Goal: Communication & Community: Answer question/provide support

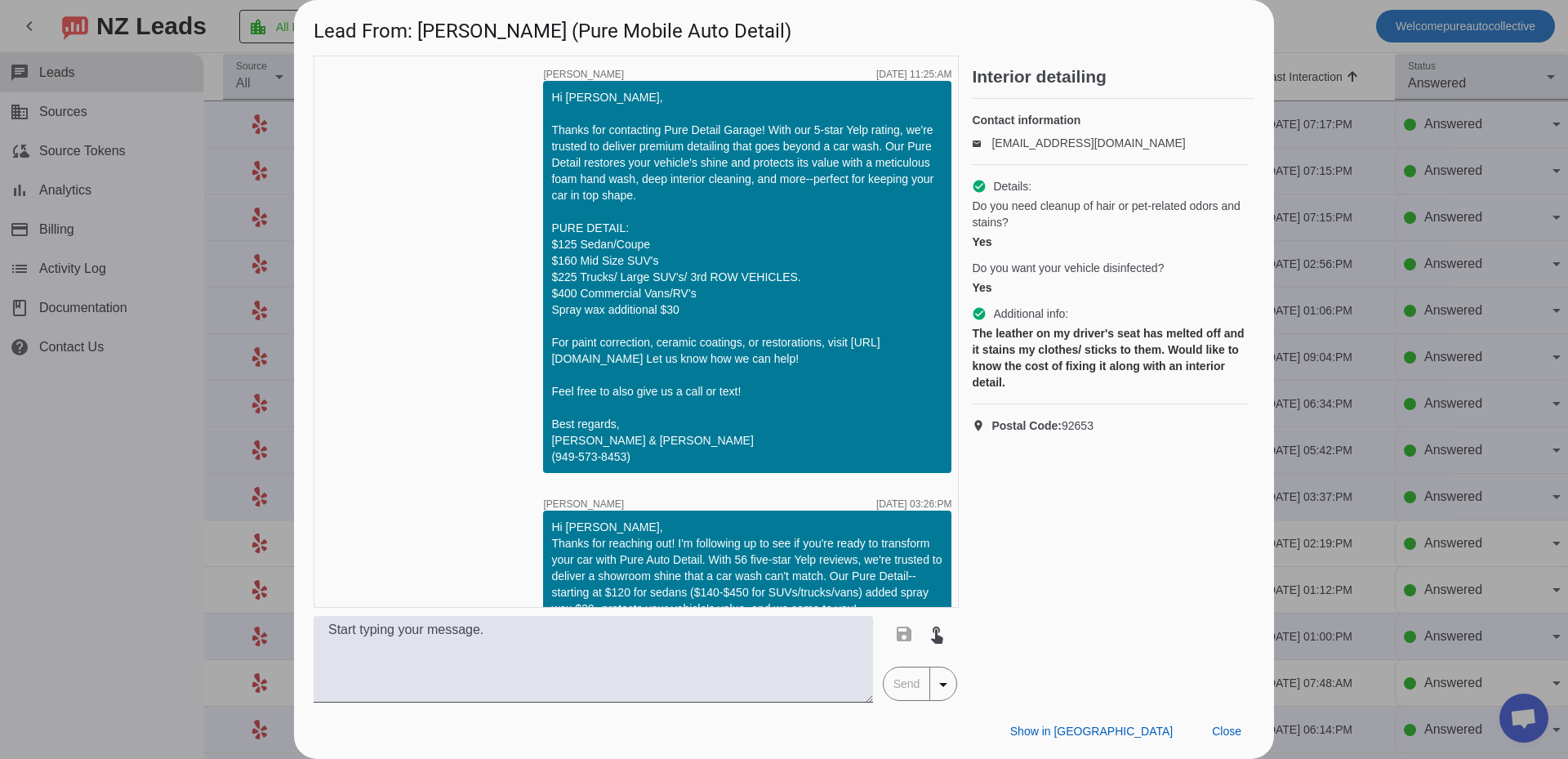
scroll to position [1487, 0]
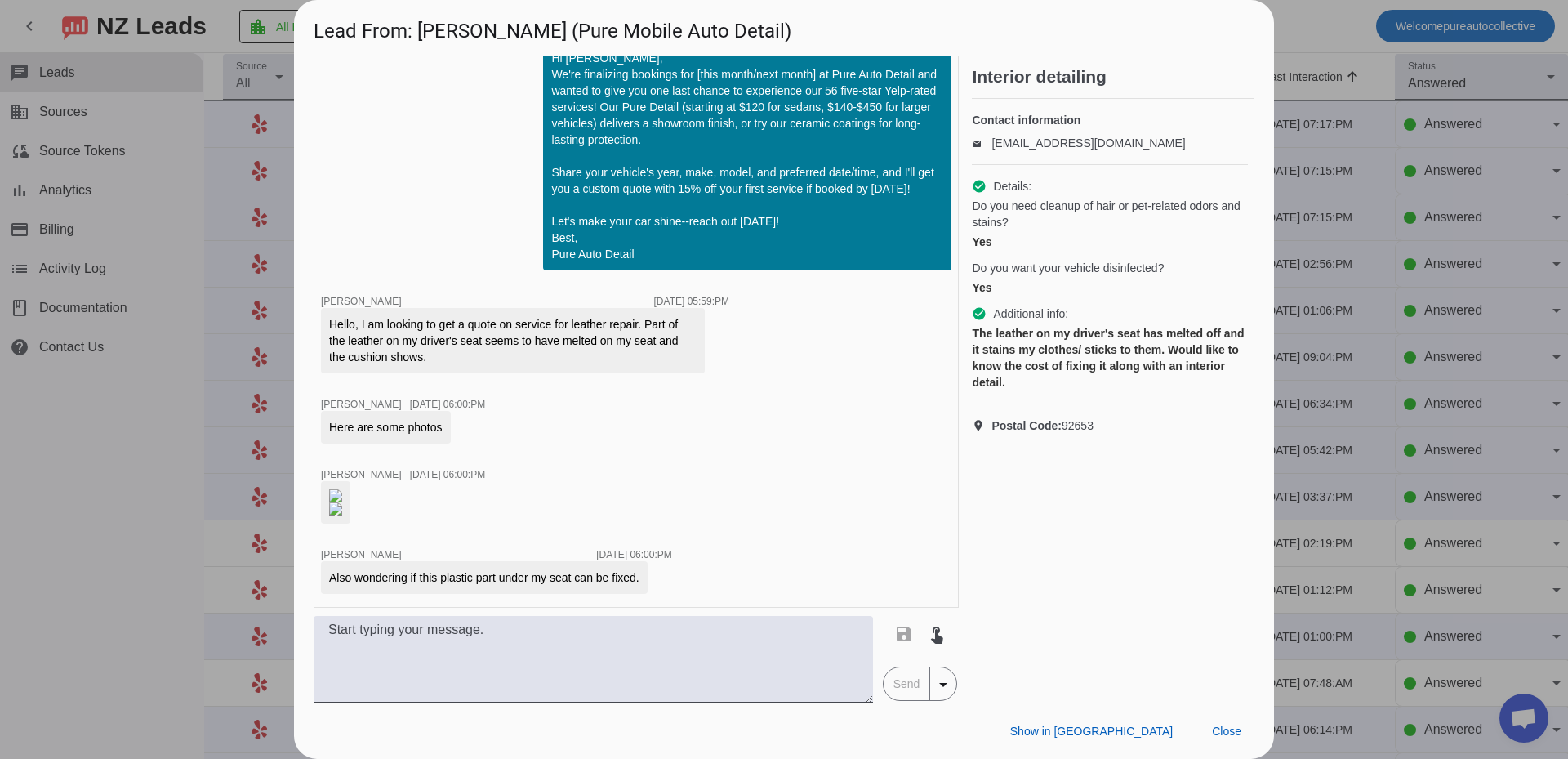
click at [227, 197] on div at bounding box center [784, 380] width 1568 height 759
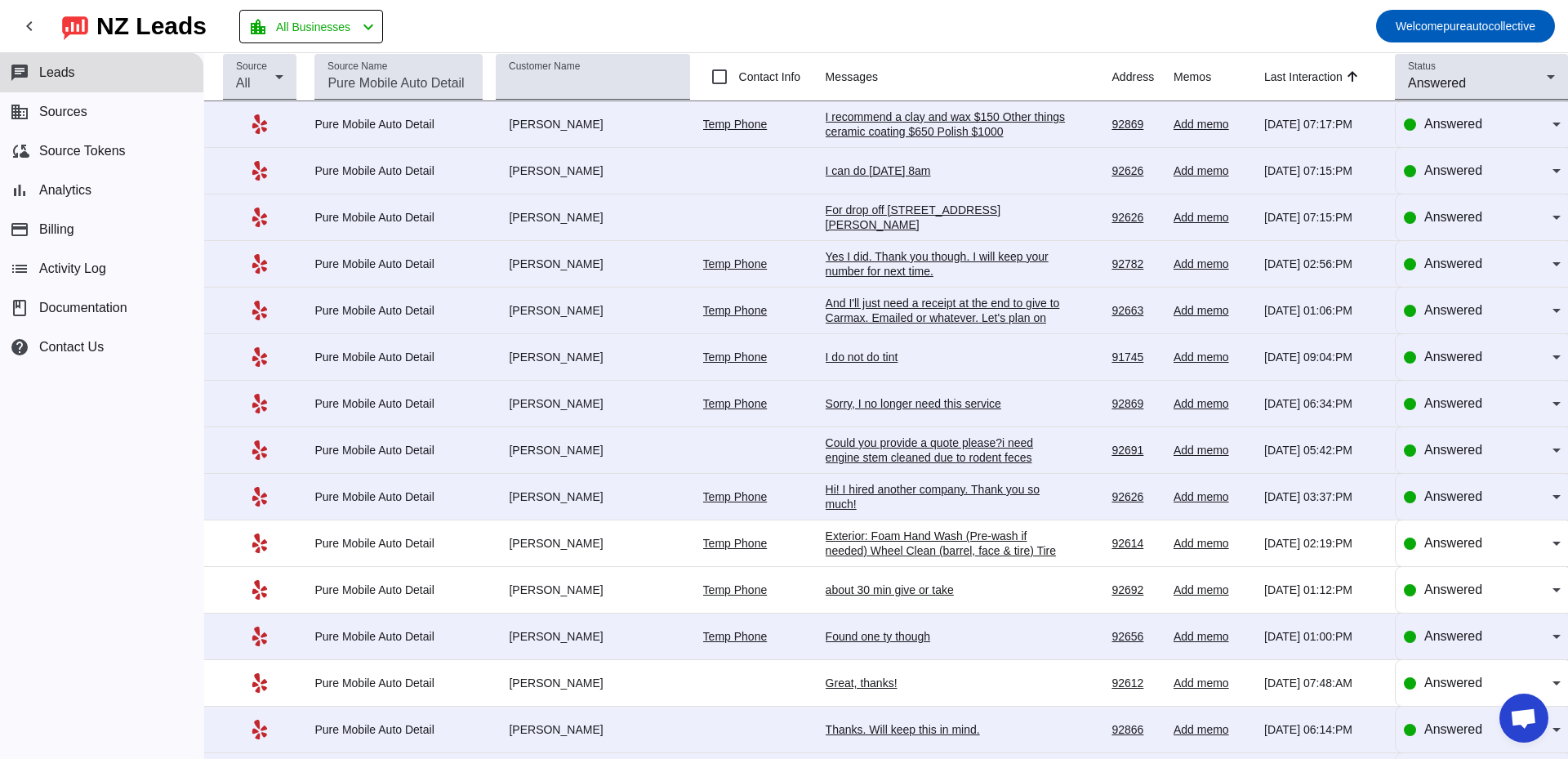
scroll to position [2900, 0]
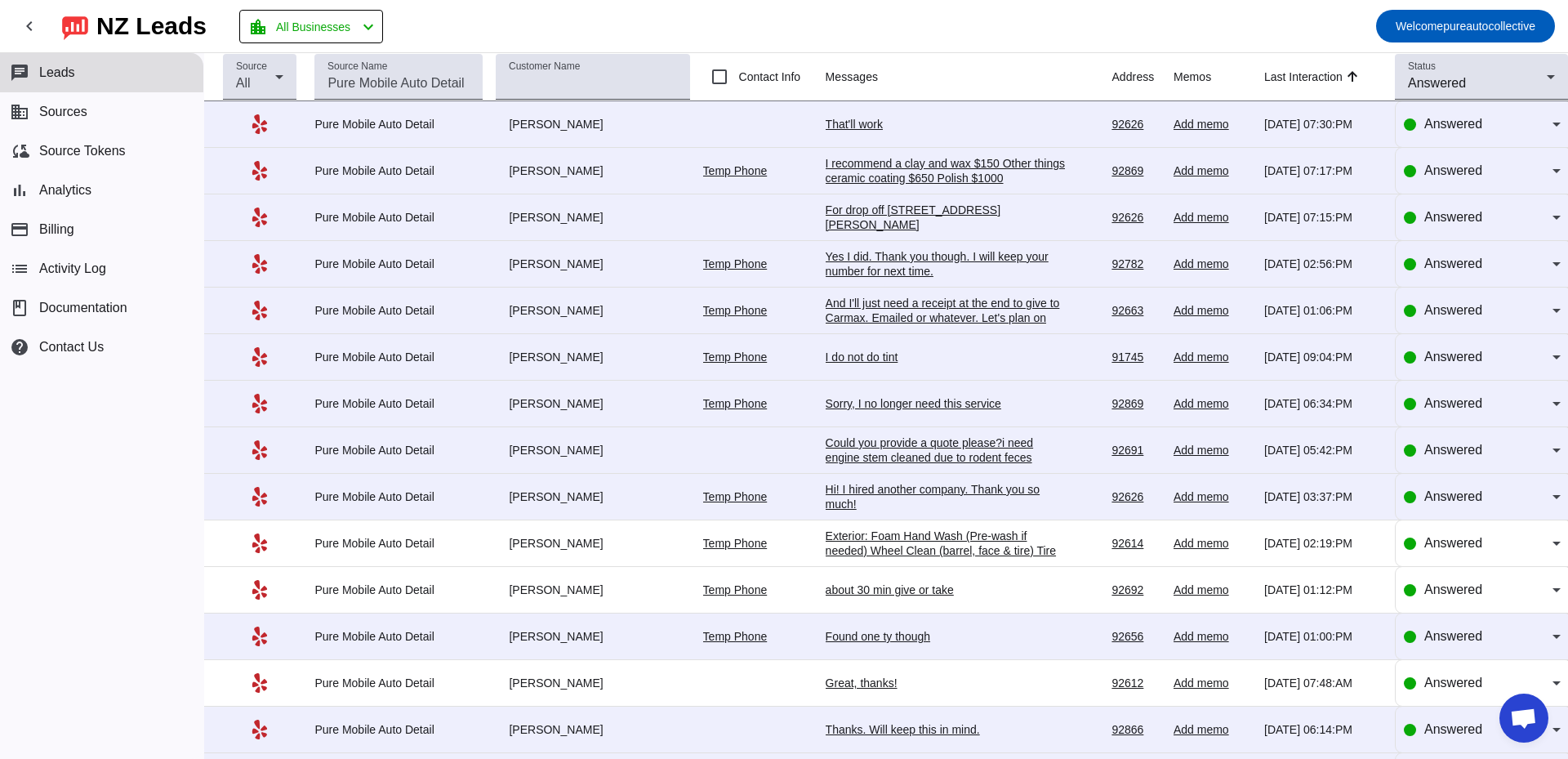
click at [855, 118] on div "That'll work" at bounding box center [947, 124] width 245 height 15
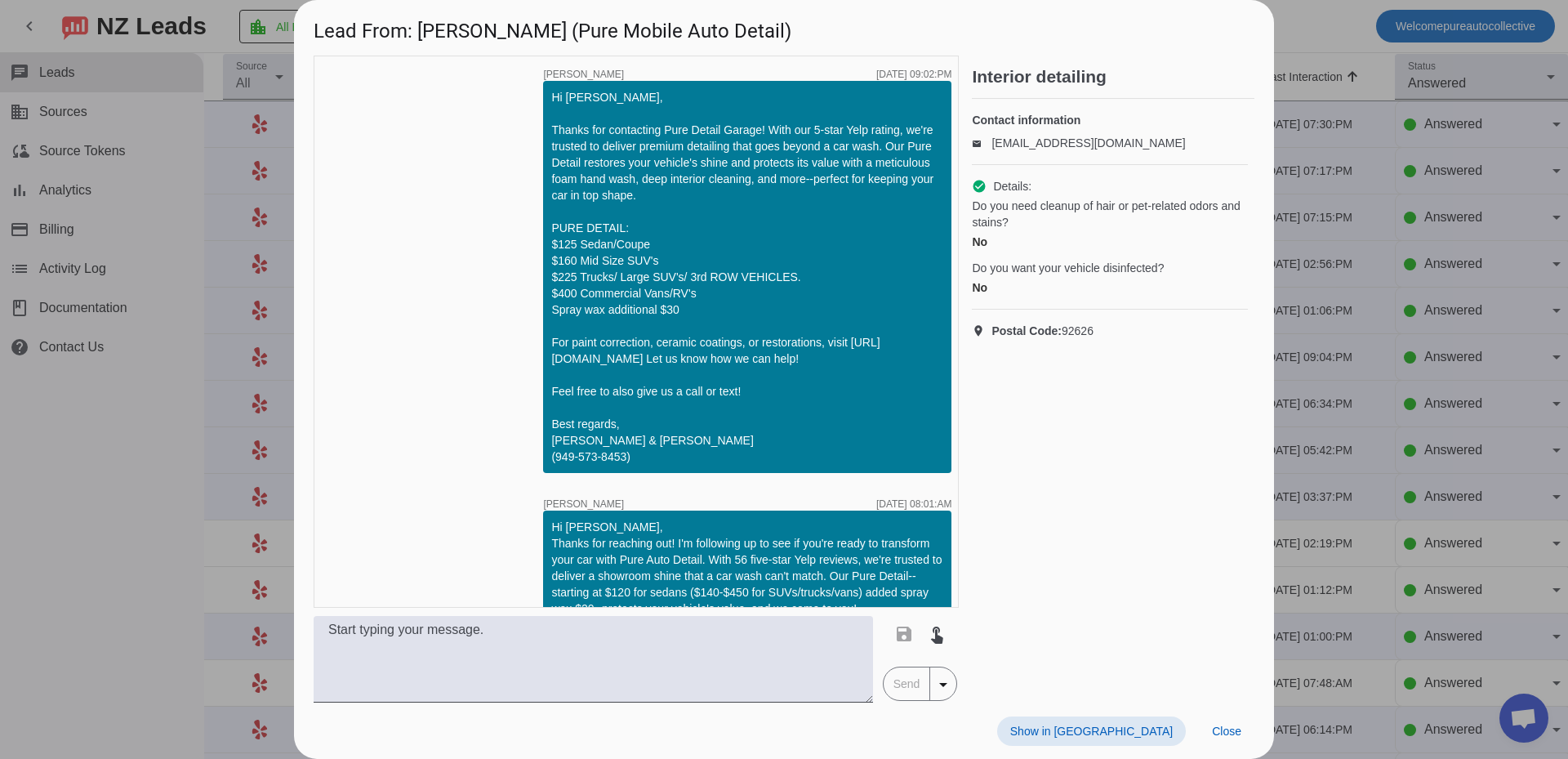
scroll to position [0, 0]
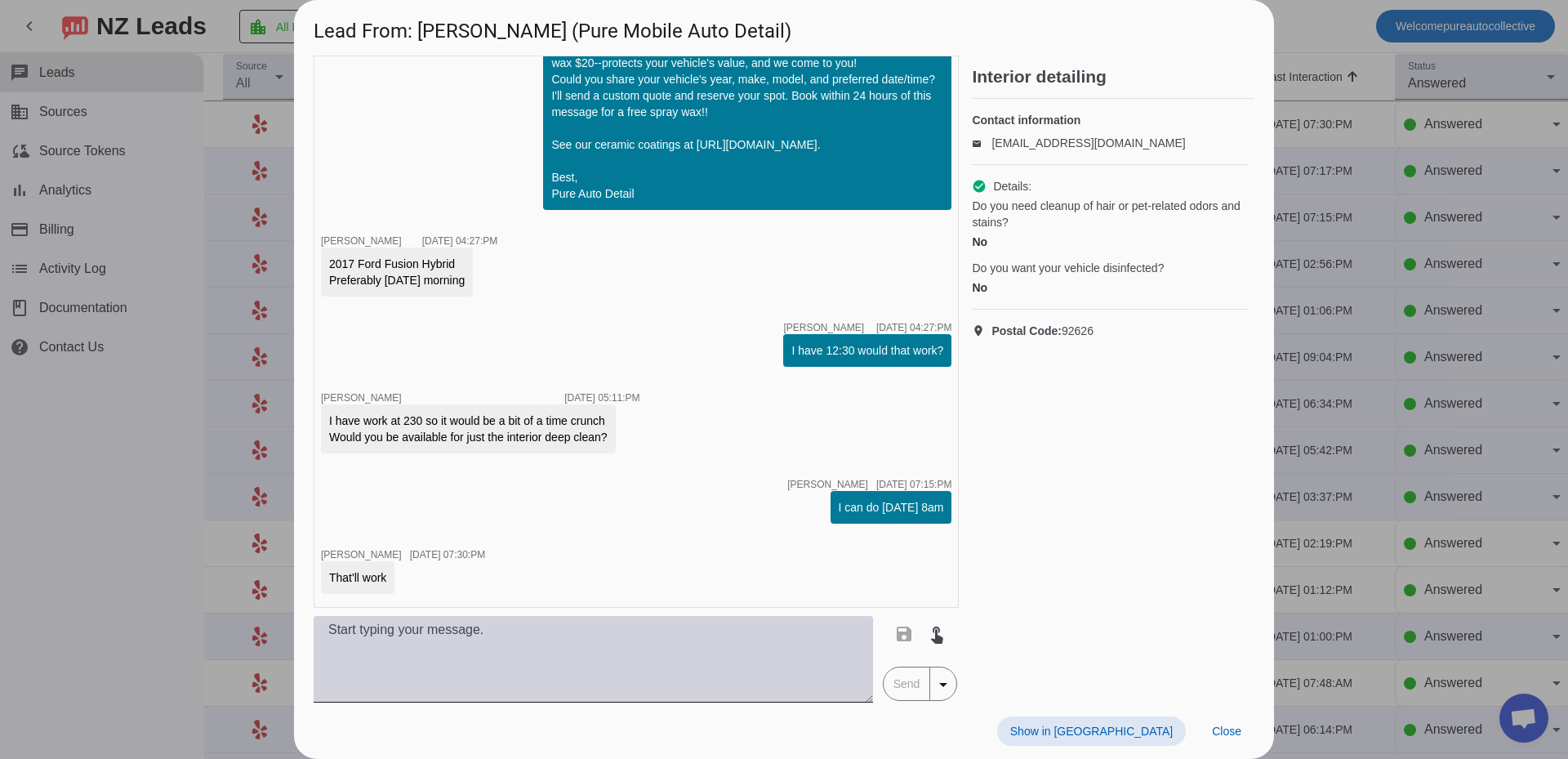
click at [544, 641] on textarea at bounding box center [593, 659] width 560 height 87
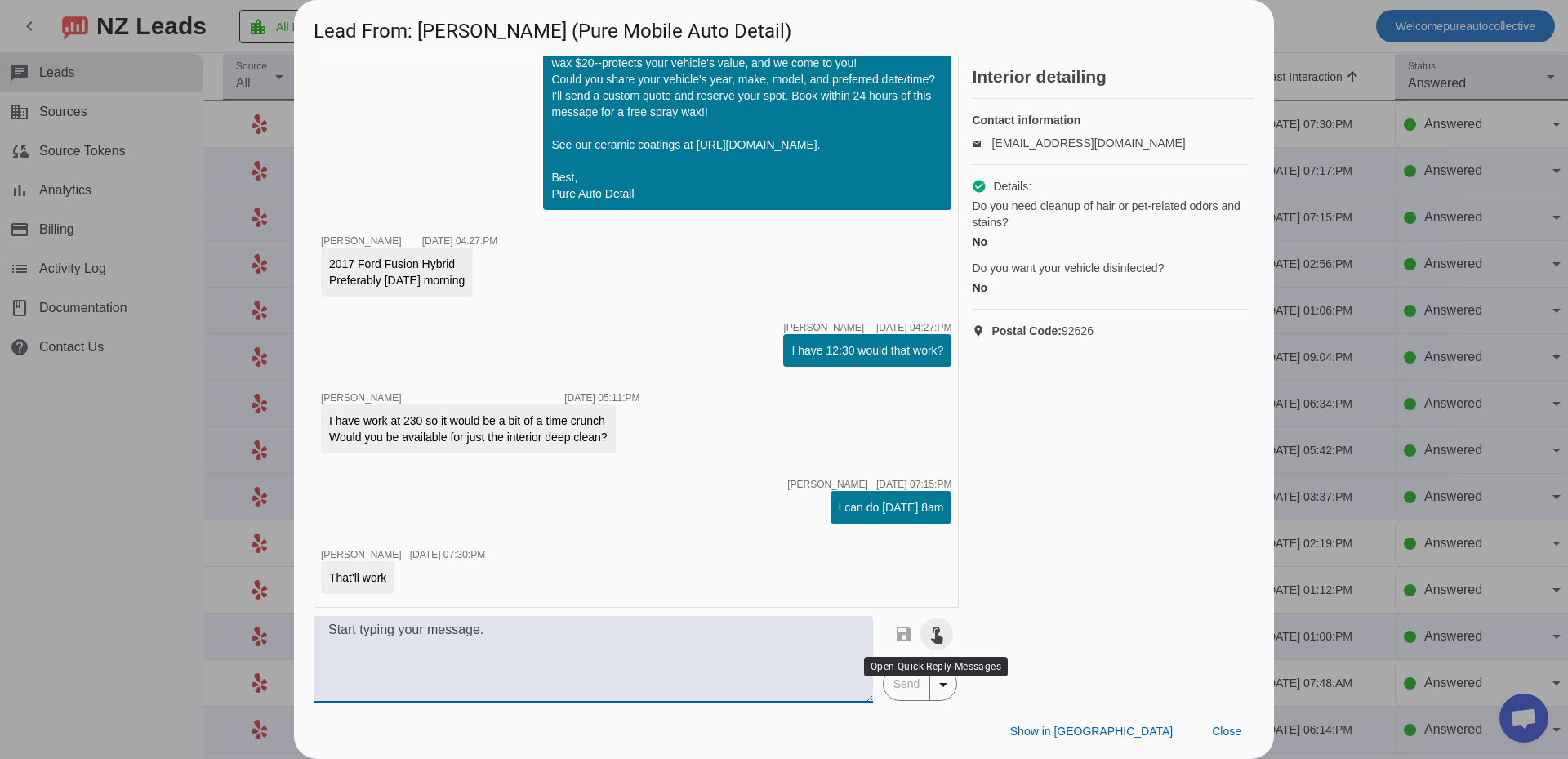
click at [937, 632] on mat-icon "touch_app" at bounding box center [936, 634] width 20 height 20
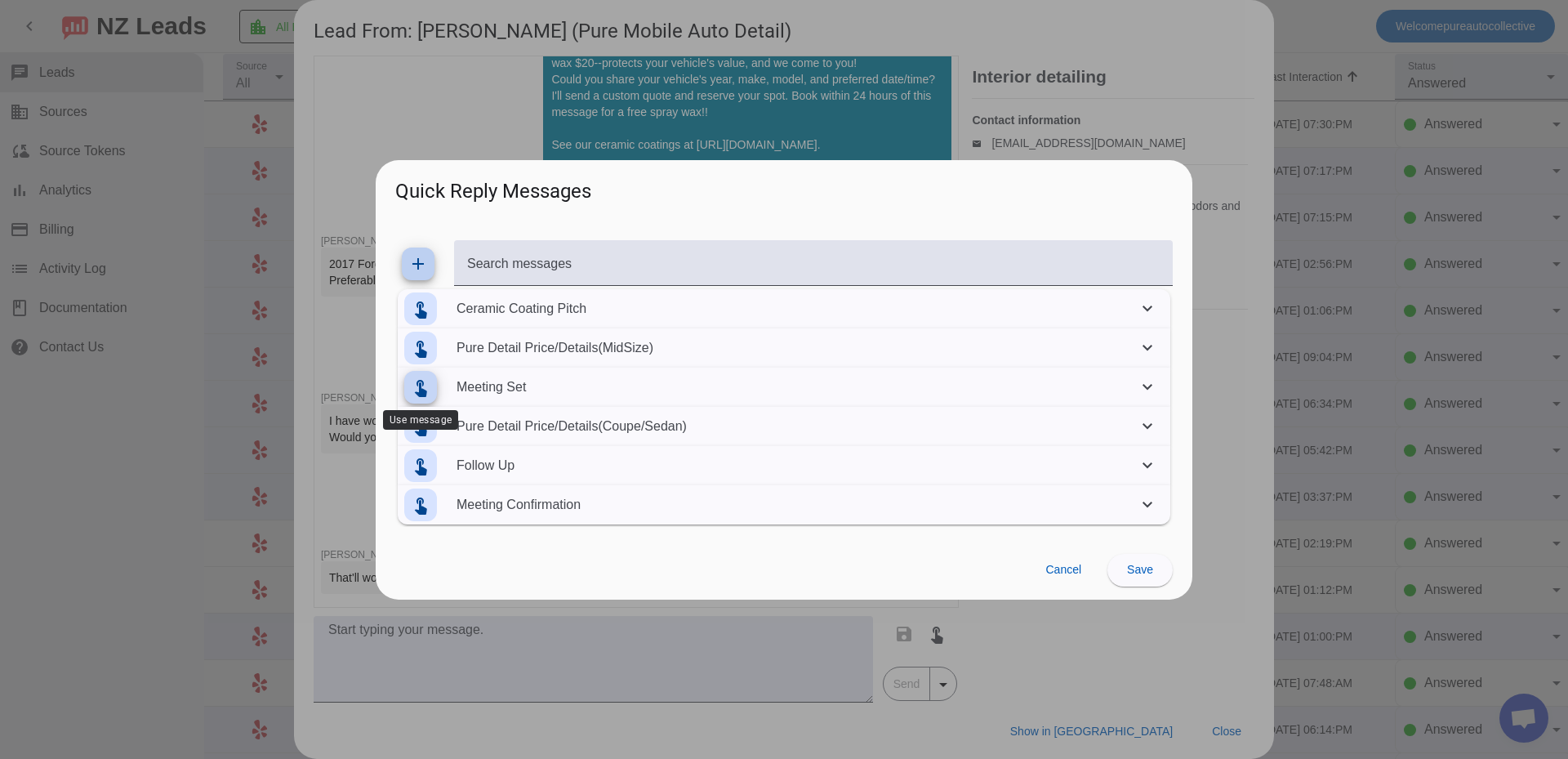
click at [422, 373] on span at bounding box center [421, 387] width 39 height 39
type textarea "Can you send your full name, phone, and service address please."
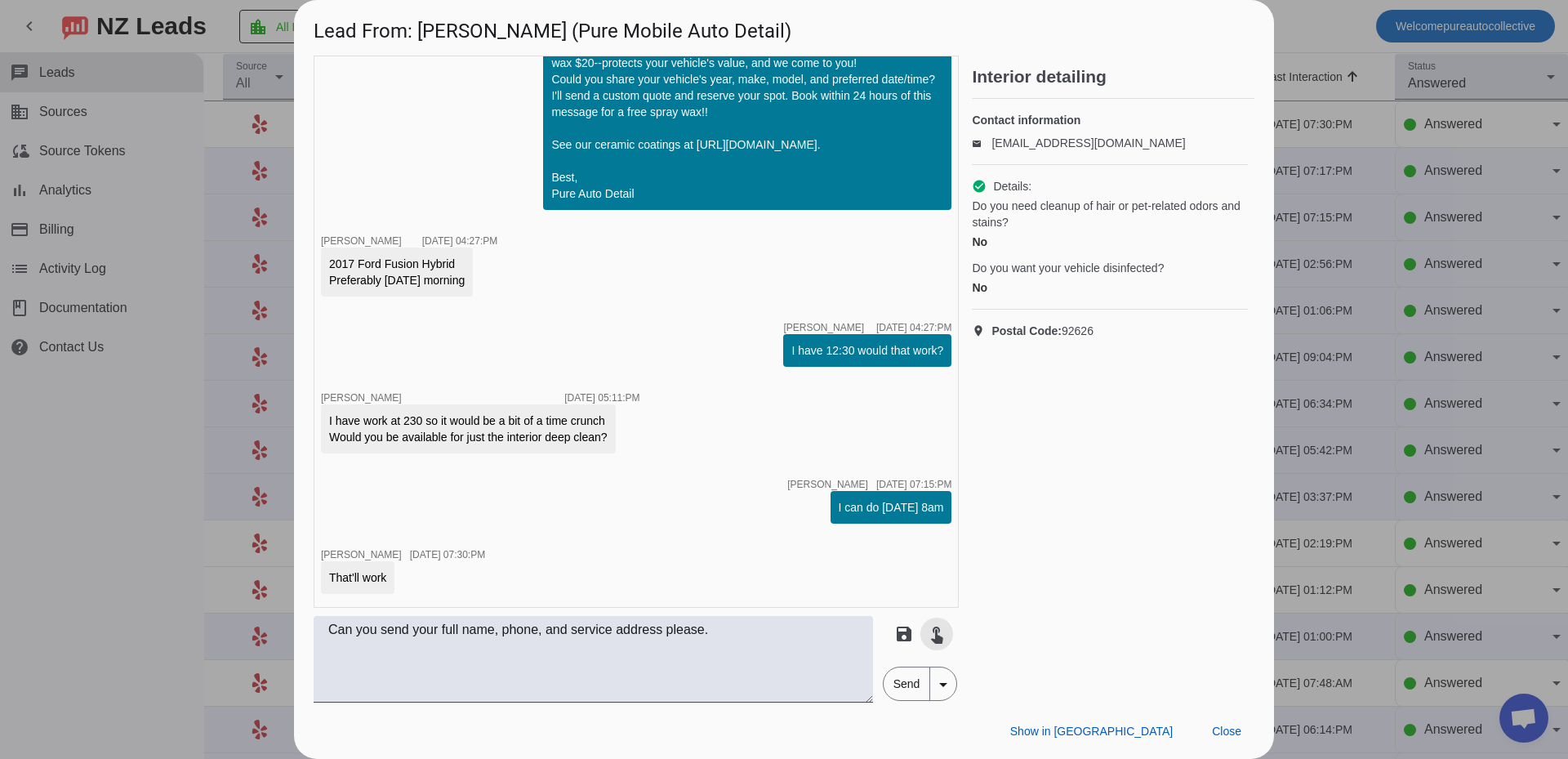
click at [901, 679] on span "Send" at bounding box center [907, 683] width 46 height 33
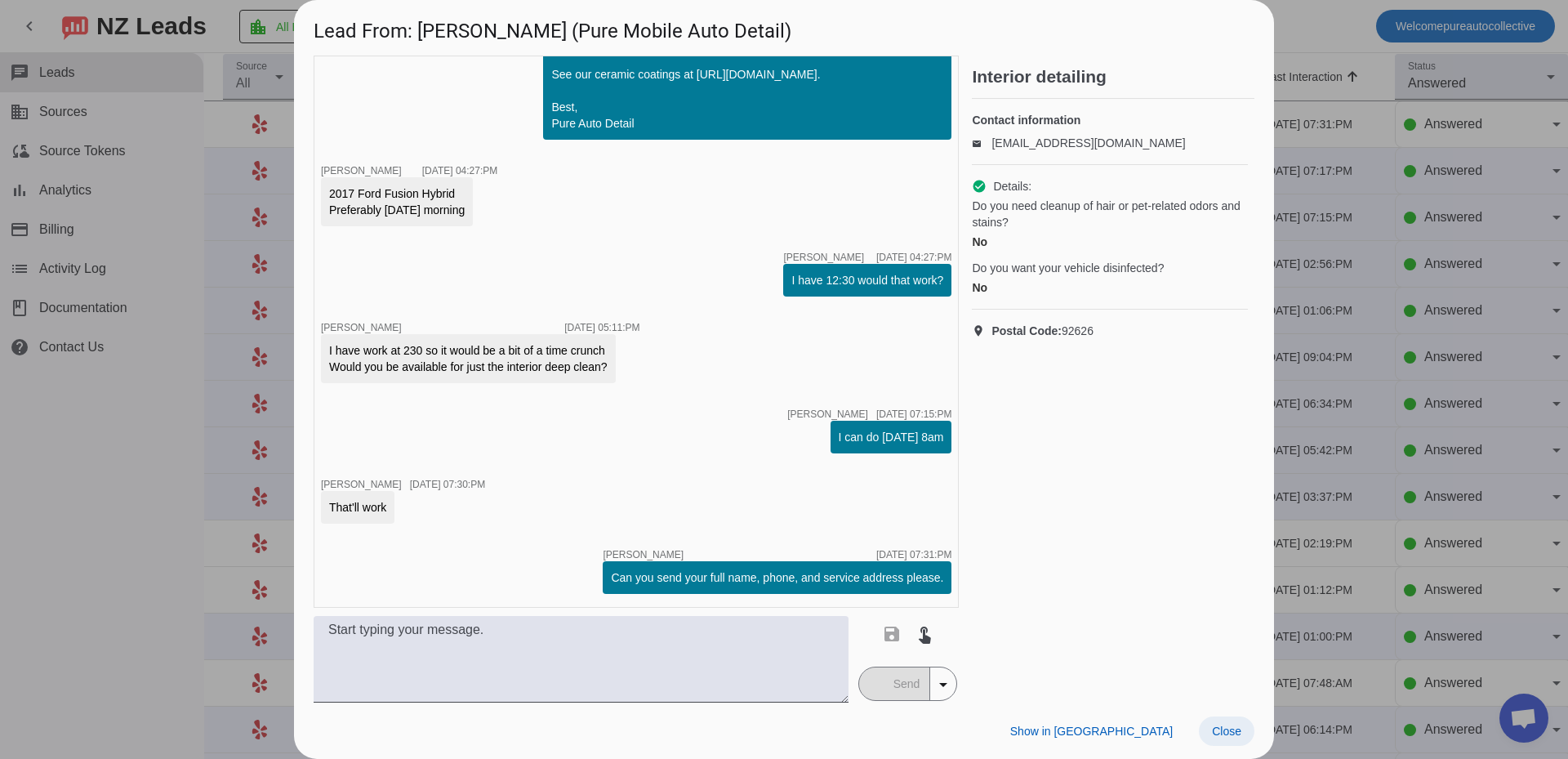
click at [1227, 729] on span "Close" at bounding box center [1226, 731] width 29 height 13
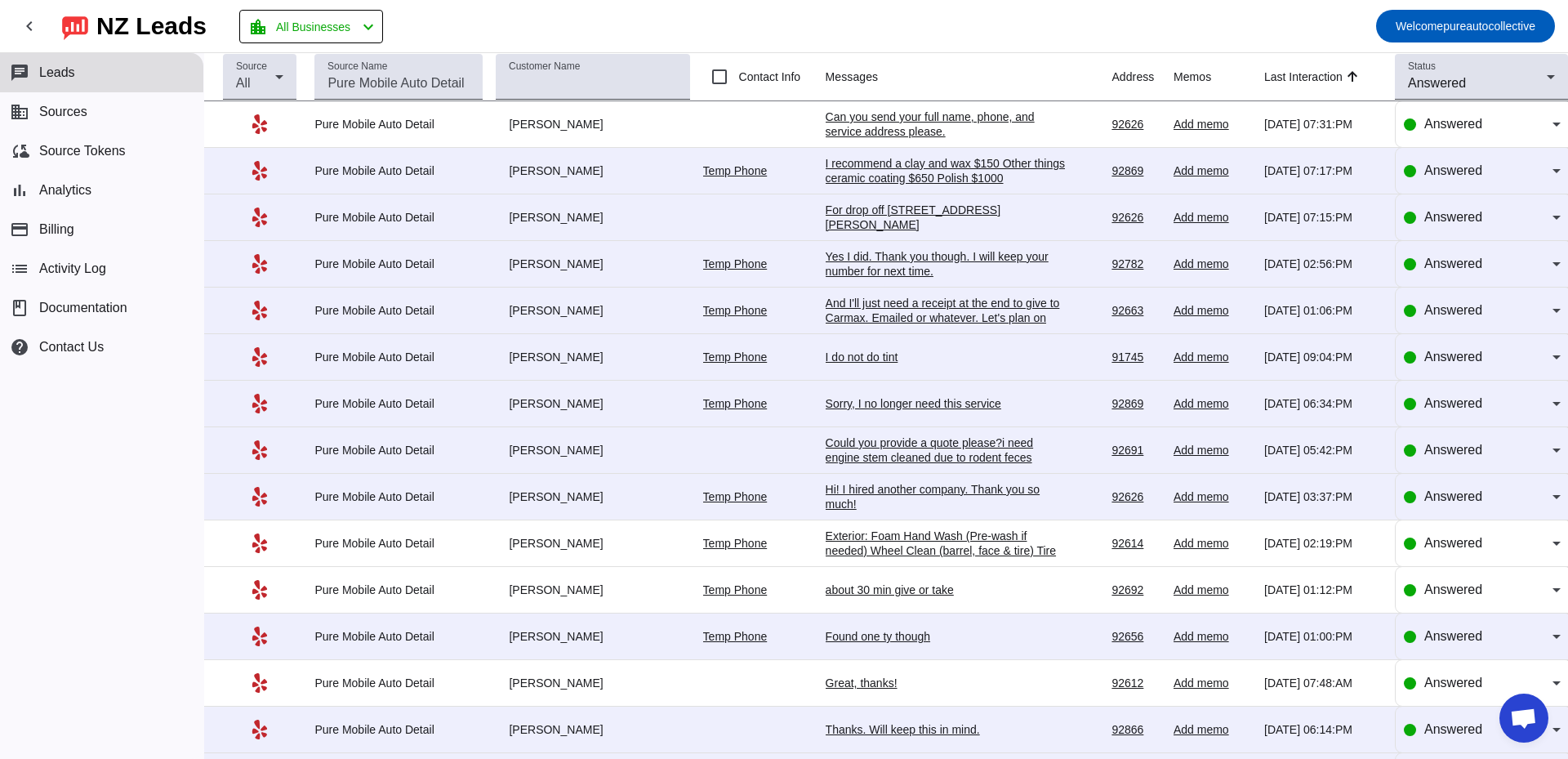
click at [33, 482] on div "chat Leads business Sources cloud_sync Source Tokens bar_chart Analytics paymen…" at bounding box center [101, 406] width 203 height 706
